Goal: Check status: Check status

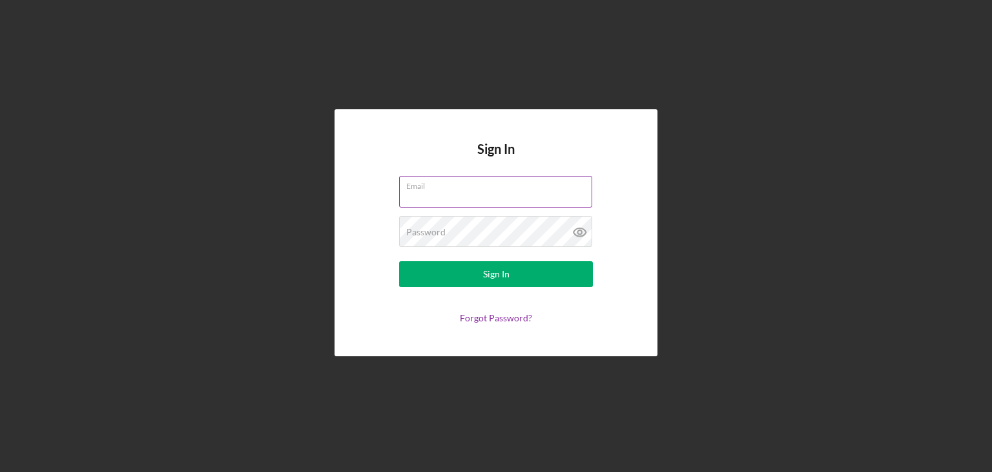
type input "[PERSON_NAME][EMAIL_ADDRESS][DOMAIN_NAME]"
click at [578, 236] on icon at bounding box center [580, 232] width 12 height 8
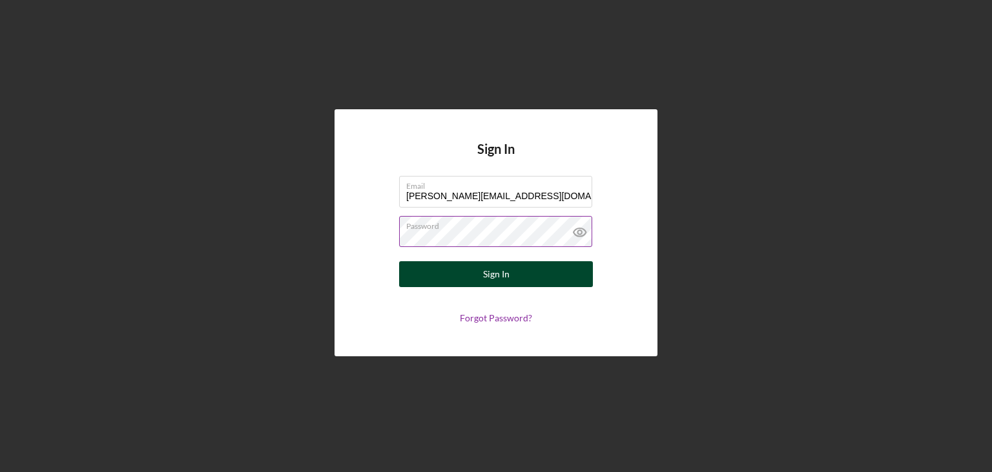
click at [520, 267] on button "Sign In" at bounding box center [496, 274] width 194 height 26
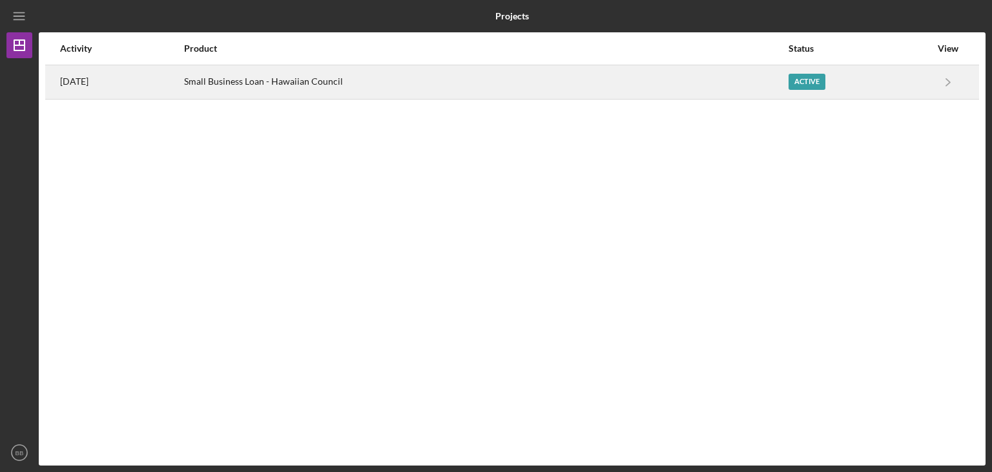
click at [845, 76] on div "Active" at bounding box center [860, 82] width 143 height 32
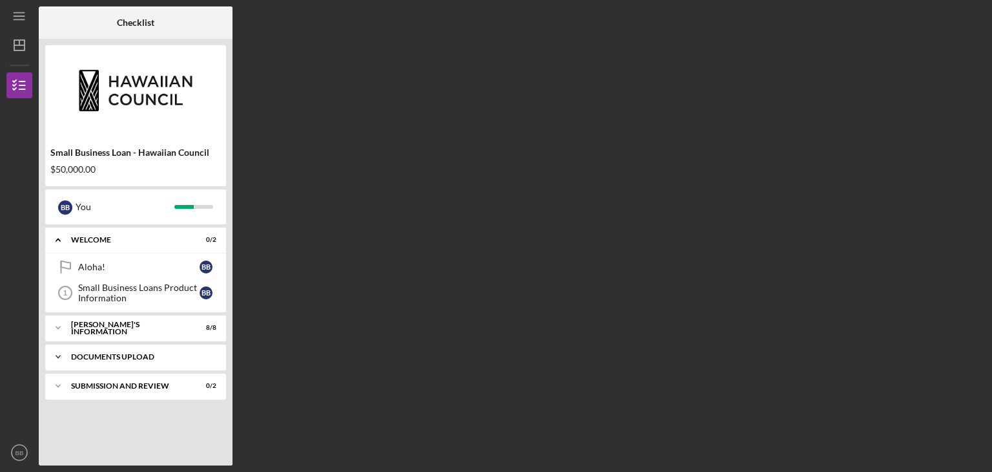
click at [132, 355] on div "DOCUMENTS UPLOAD" at bounding box center [140, 357] width 139 height 8
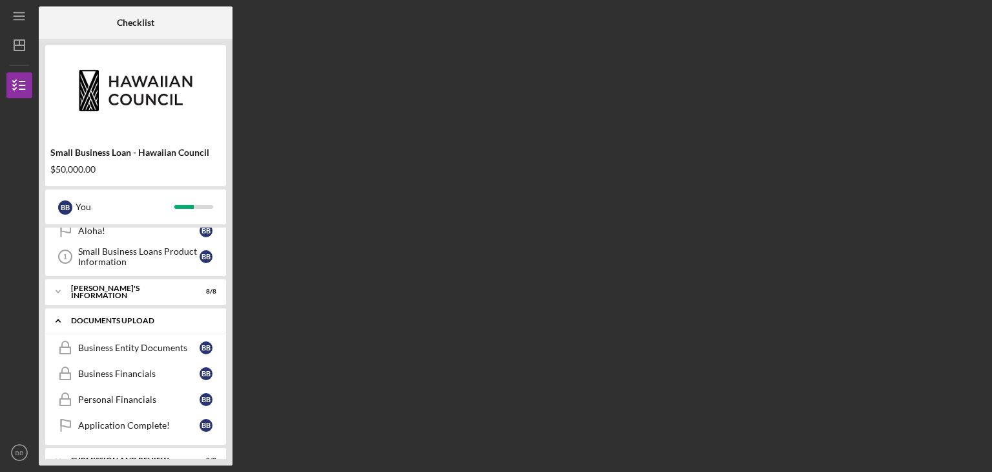
scroll to position [56, 0]
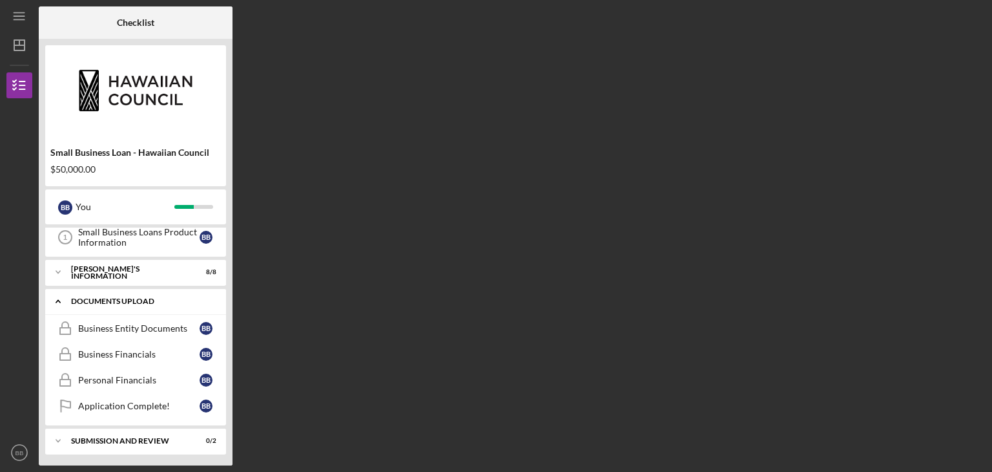
click at [96, 302] on div "DOCUMENTS UPLOAD" at bounding box center [140, 301] width 139 height 8
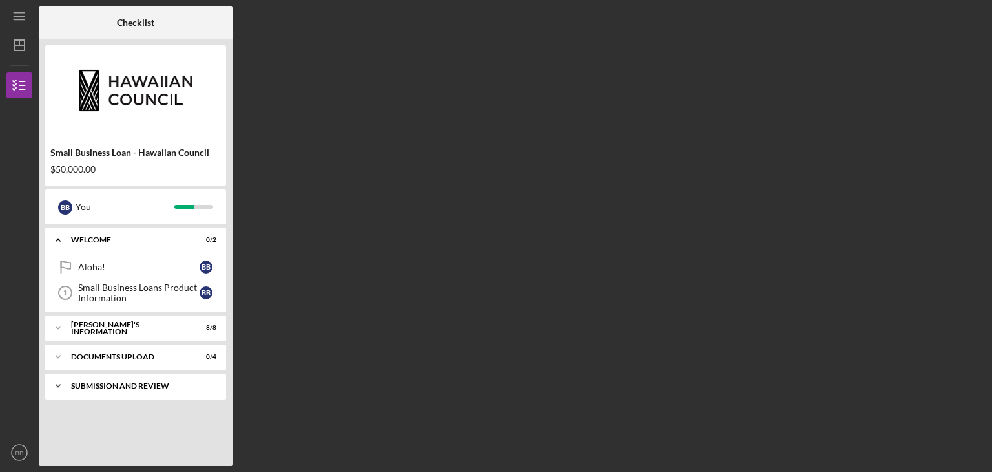
click at [109, 386] on div "SUBMISSION AND REVIEW" at bounding box center [140, 386] width 139 height 8
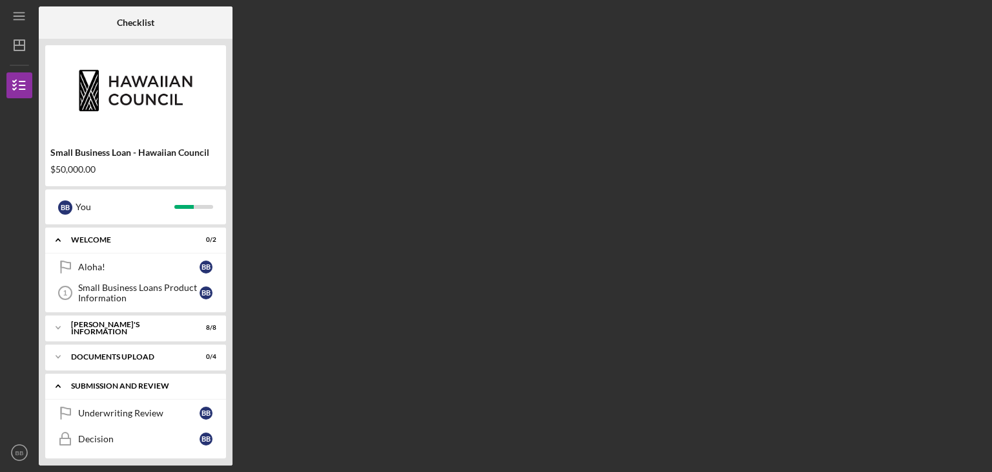
scroll to position [5, 0]
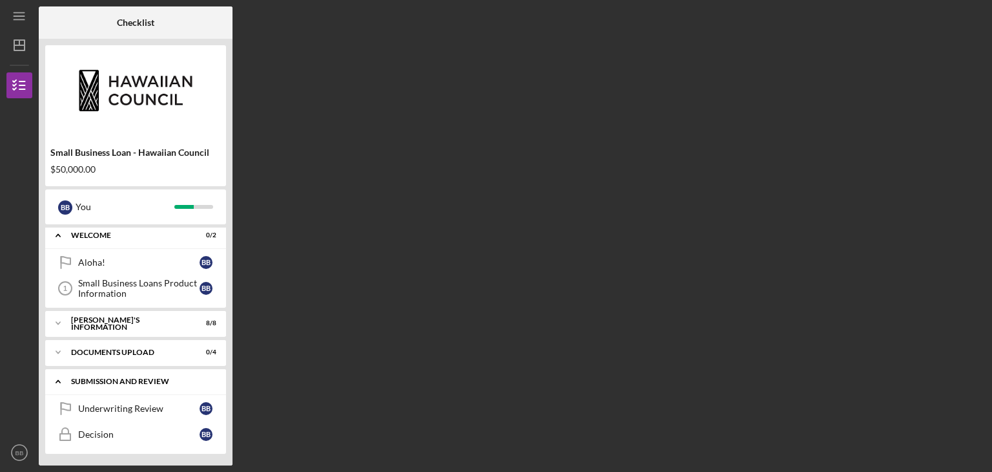
click at [114, 382] on div "SUBMISSION AND REVIEW" at bounding box center [140, 381] width 139 height 8
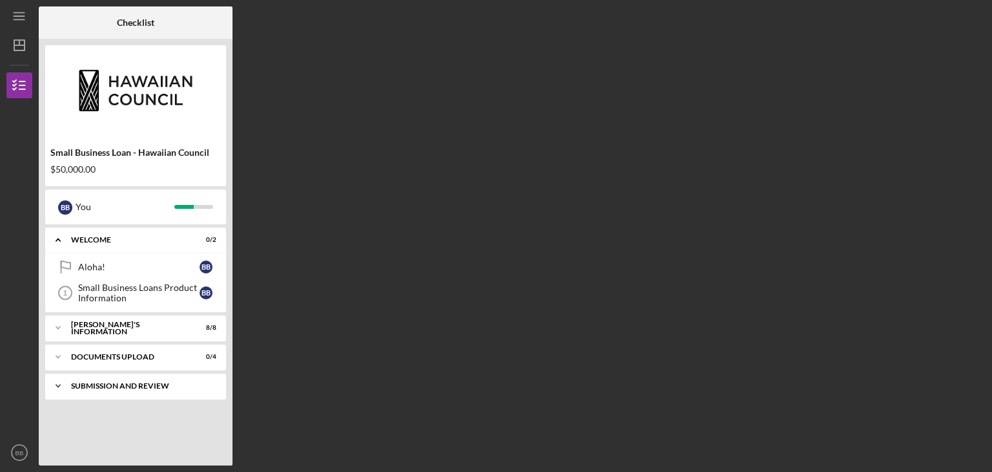
scroll to position [0, 0]
click at [93, 356] on div "DOCUMENTS UPLOAD" at bounding box center [140, 357] width 139 height 8
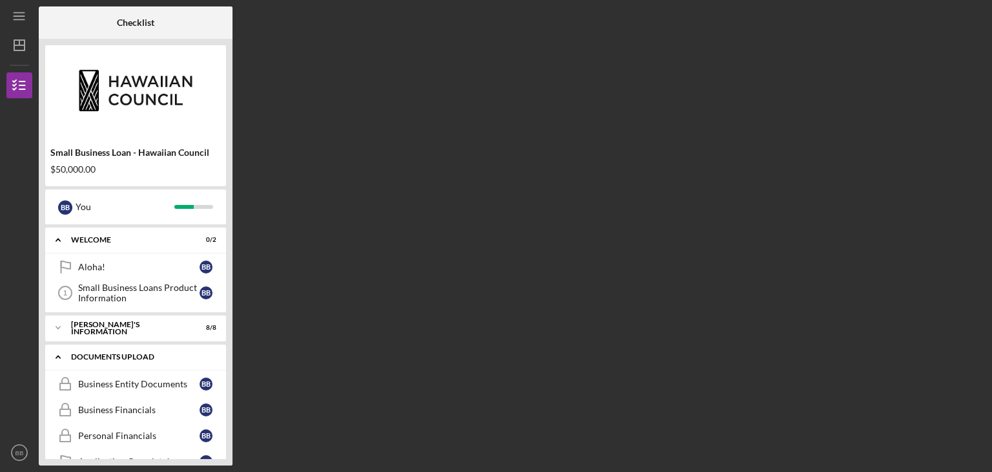
click at [119, 359] on div "DOCUMENTS UPLOAD" at bounding box center [140, 357] width 139 height 8
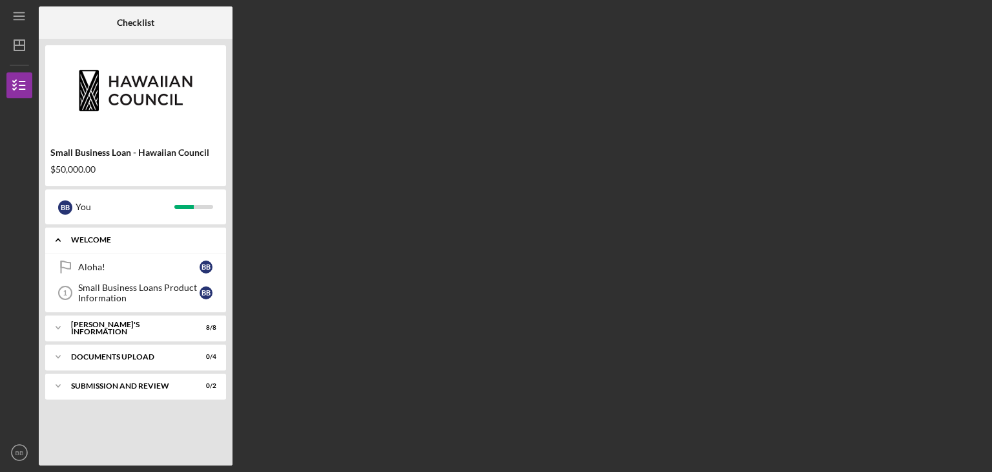
click at [84, 239] on div "WELCOME" at bounding box center [140, 240] width 139 height 8
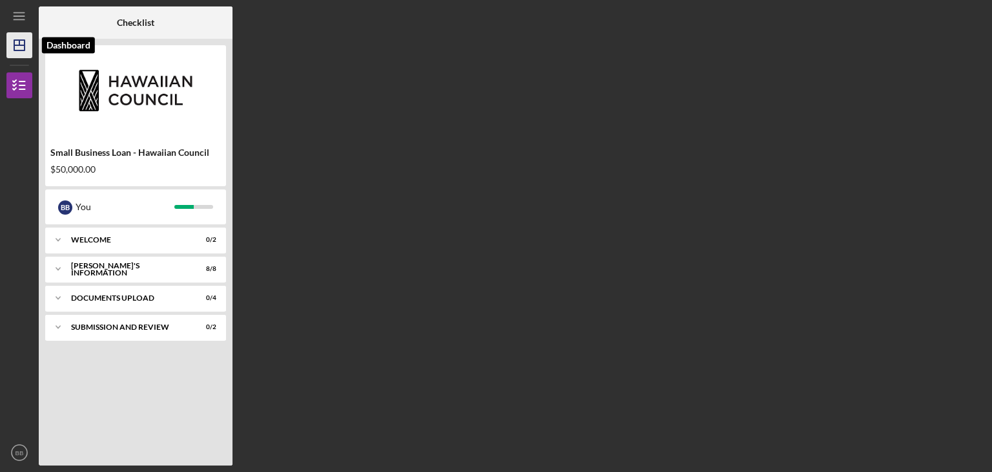
click at [19, 47] on icon "Icon/Dashboard" at bounding box center [19, 45] width 32 height 32
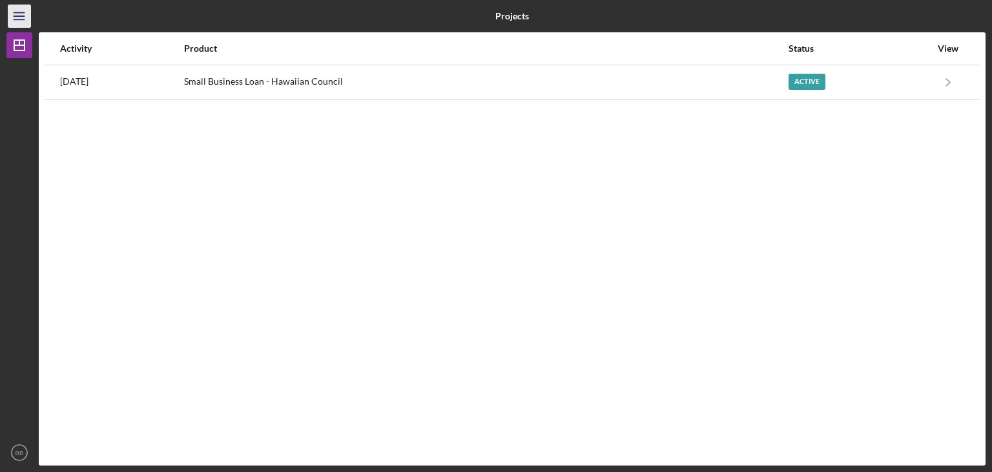
click at [20, 16] on line "button" at bounding box center [19, 16] width 10 height 0
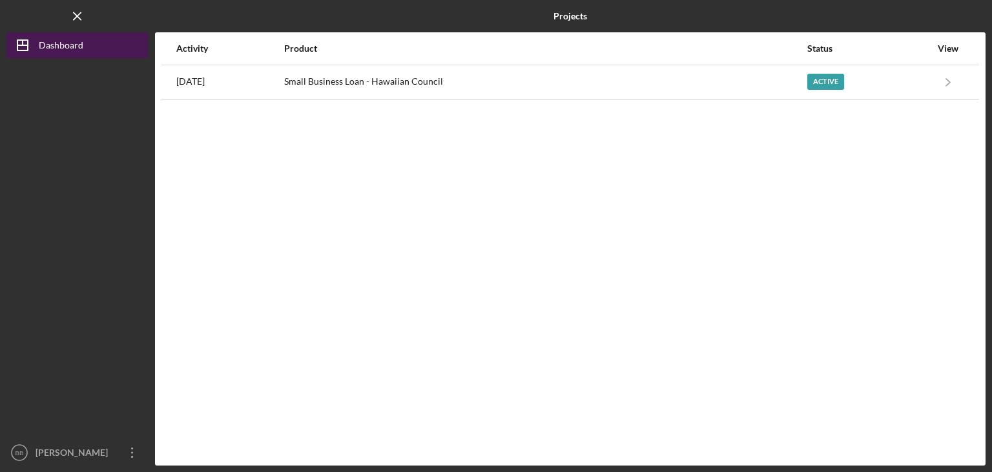
click at [62, 50] on div "Dashboard" at bounding box center [61, 46] width 45 height 29
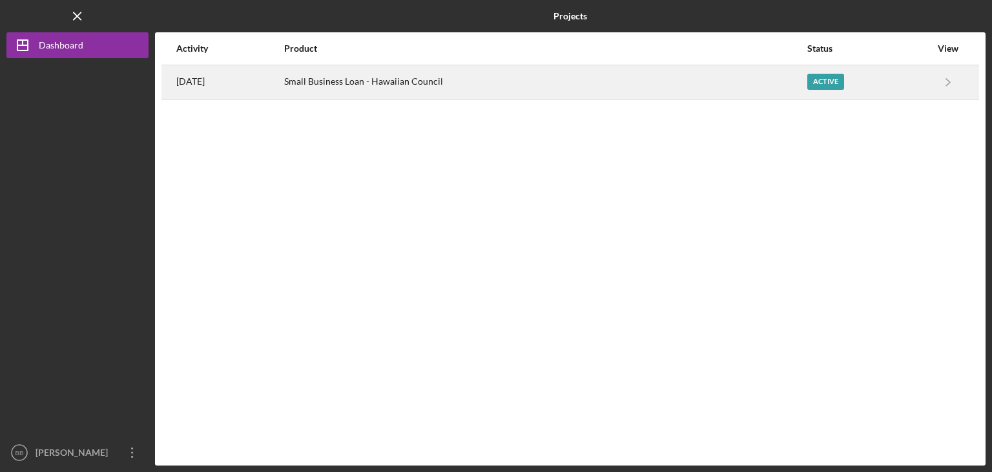
click at [427, 86] on div "Small Business Loan - Hawaiian Council" at bounding box center [545, 82] width 523 height 32
